Goal: Find specific page/section: Find specific page/section

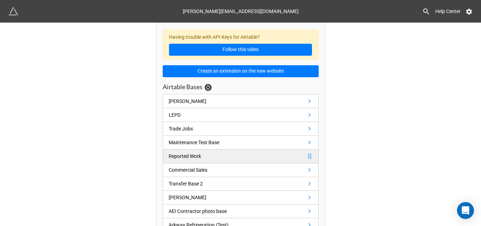
click at [211, 155] on link "Reported Work" at bounding box center [241, 156] width 156 height 14
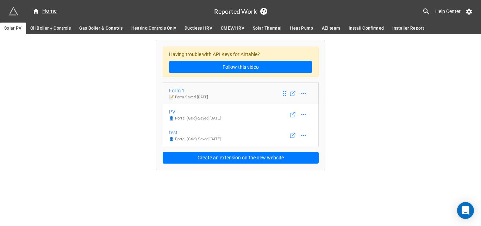
click at [206, 91] on div "Form 1" at bounding box center [188, 91] width 39 height 8
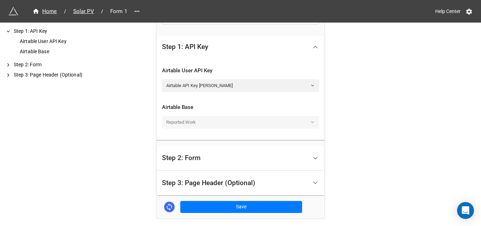
scroll to position [203, 0]
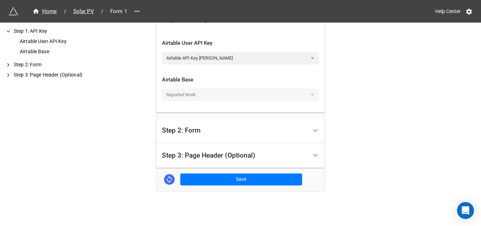
click at [310, 145] on div "Step 3: Page Header (Optional)" at bounding box center [240, 155] width 168 height 25
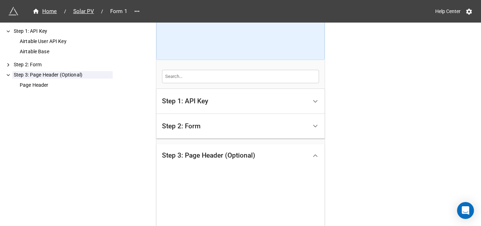
scroll to position [116, 0]
click at [295, 132] on div "Step 2: Form" at bounding box center [234, 127] width 145 height 17
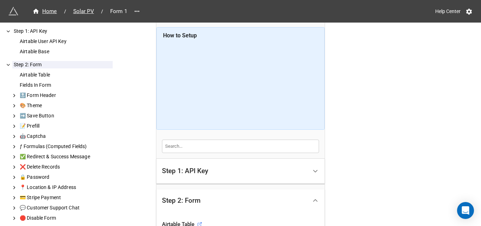
scroll to position [0, 0]
